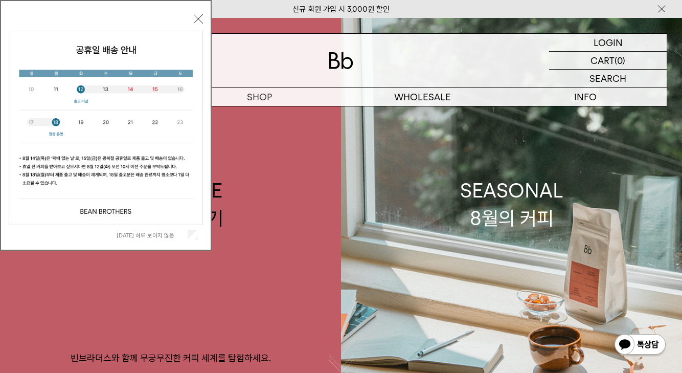
click at [187, 234] on span "[DATE] 하루 보이지 않음" at bounding box center [157, 235] width 81 height 10
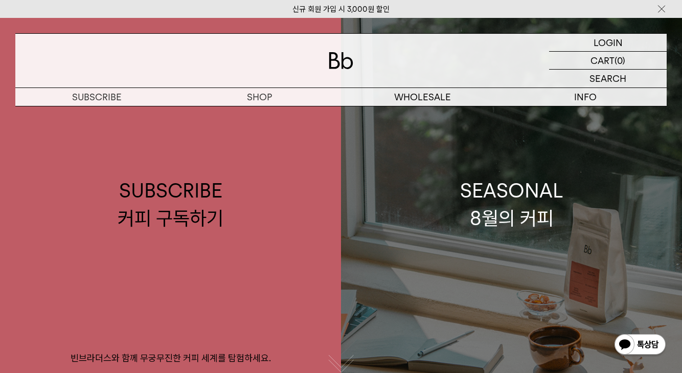
click at [477, 270] on link "SEASONAL 8월의 커피" at bounding box center [511, 204] width 341 height 373
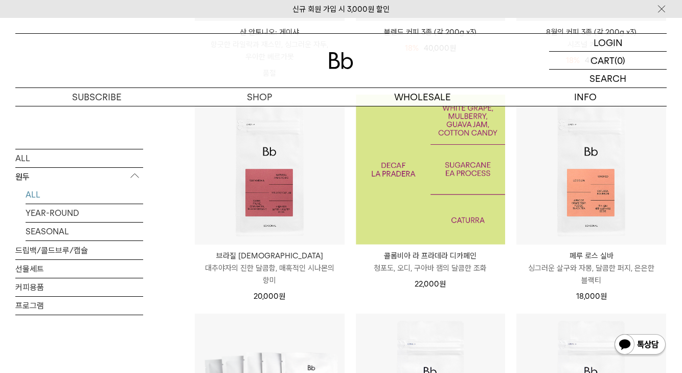
scroll to position [409, 0]
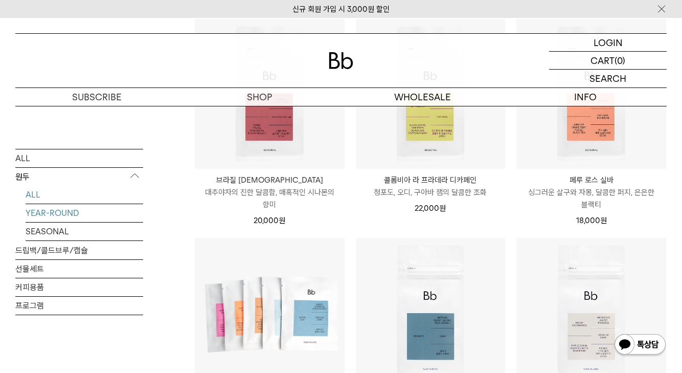
click at [71, 214] on link "YEAR-ROUND" at bounding box center [85, 213] width 118 height 18
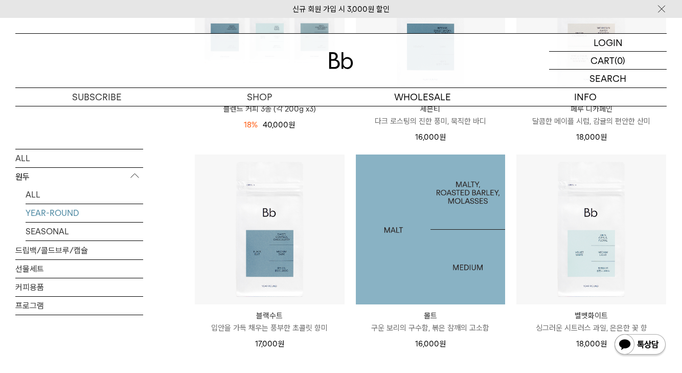
scroll to position [256, 0]
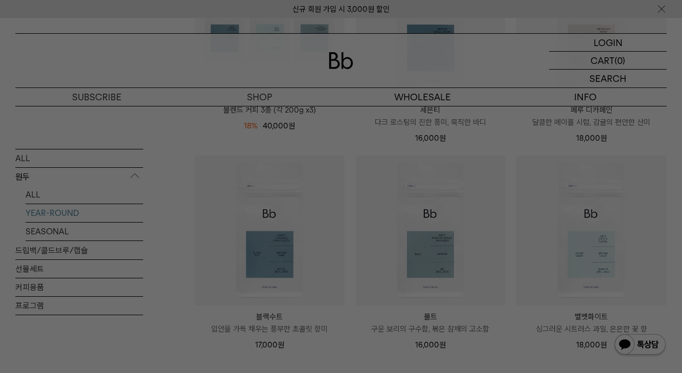
click at [234, 110] on div at bounding box center [341, 186] width 682 height 373
